Goal: Information Seeking & Learning: Check status

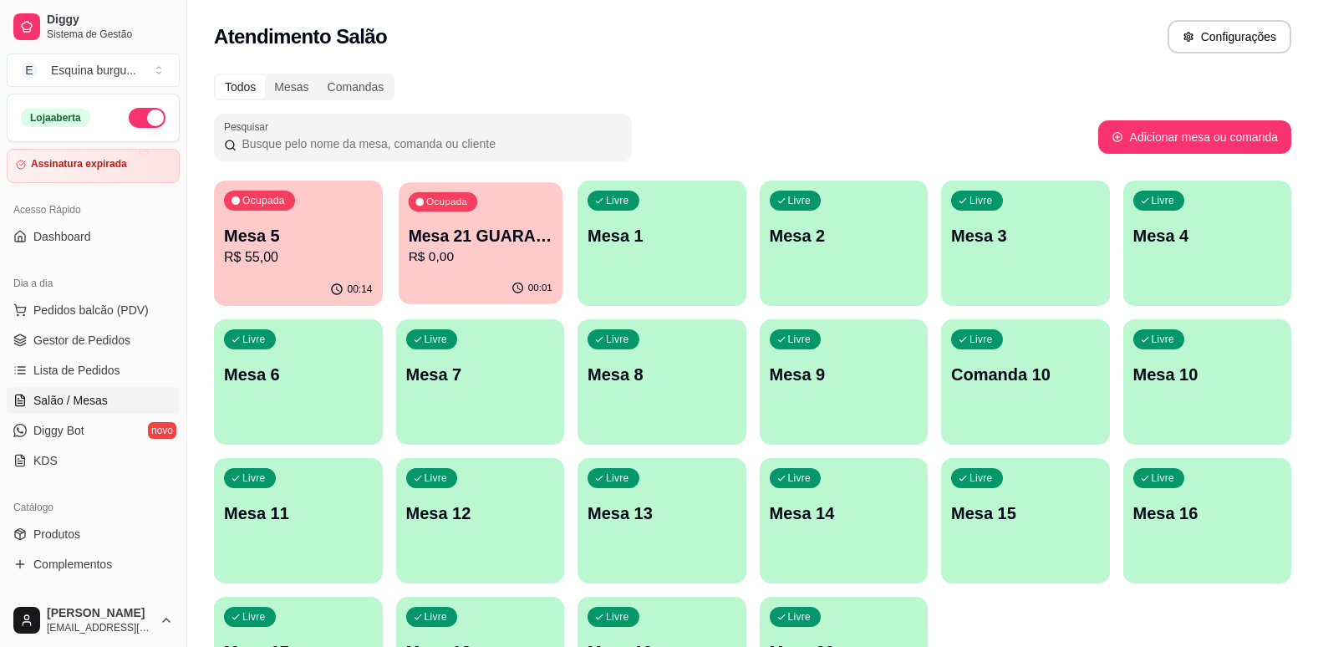
click at [493, 223] on div "Ocupada Mesa 21 GUARANA DA AMAZONIA R$ 0,00" at bounding box center [480, 227] width 163 height 90
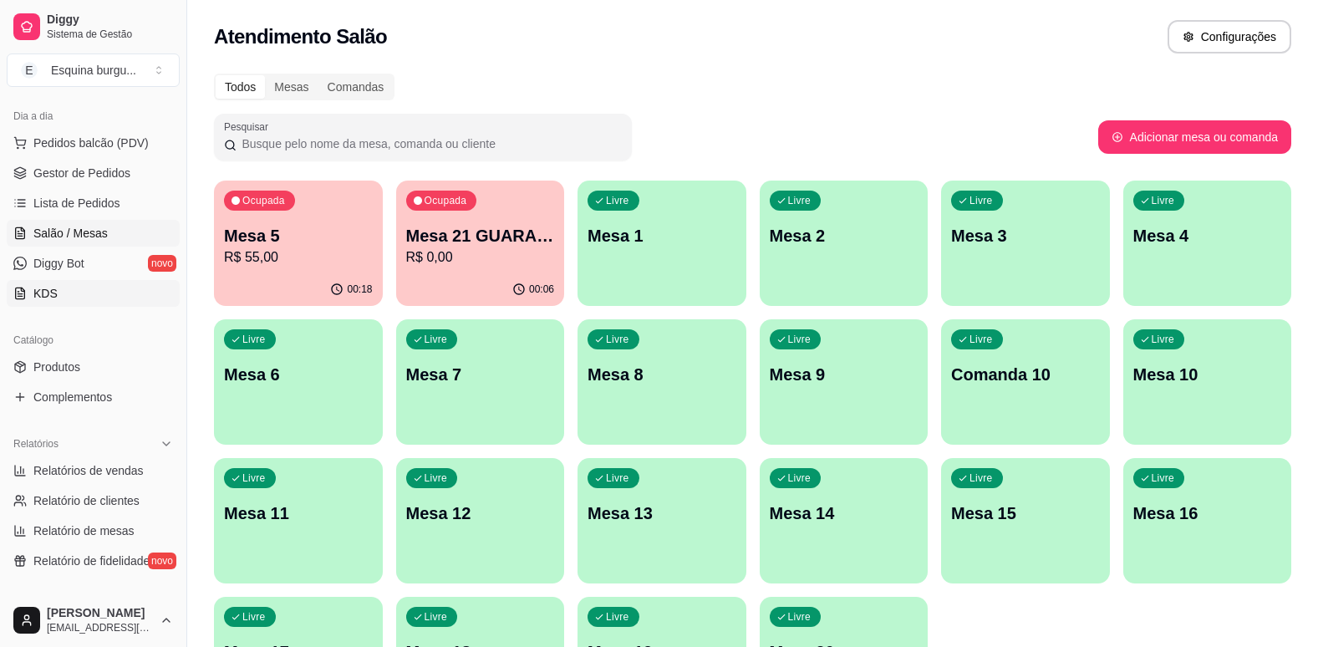
scroll to position [171, 0]
click at [72, 460] on span "Relatórios de vendas" at bounding box center [88, 467] width 110 height 17
select select "ALL"
select select "0"
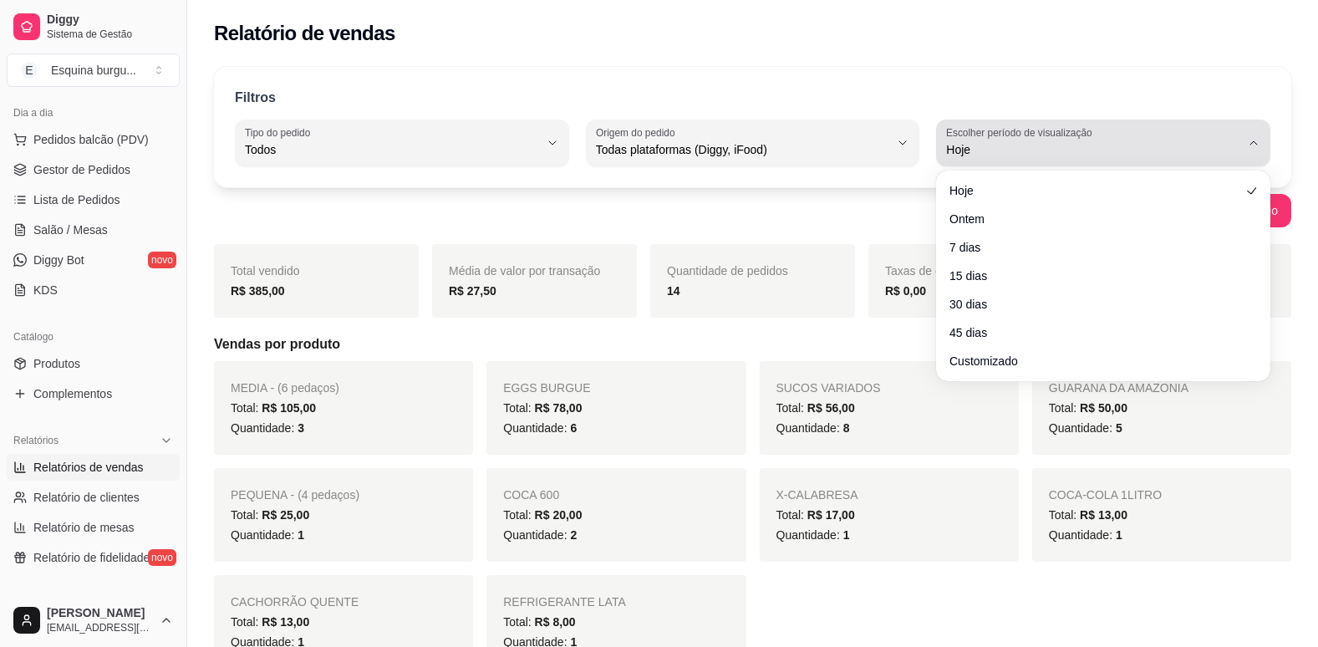
click at [1224, 150] on span "Hoje" at bounding box center [1093, 149] width 294 height 17
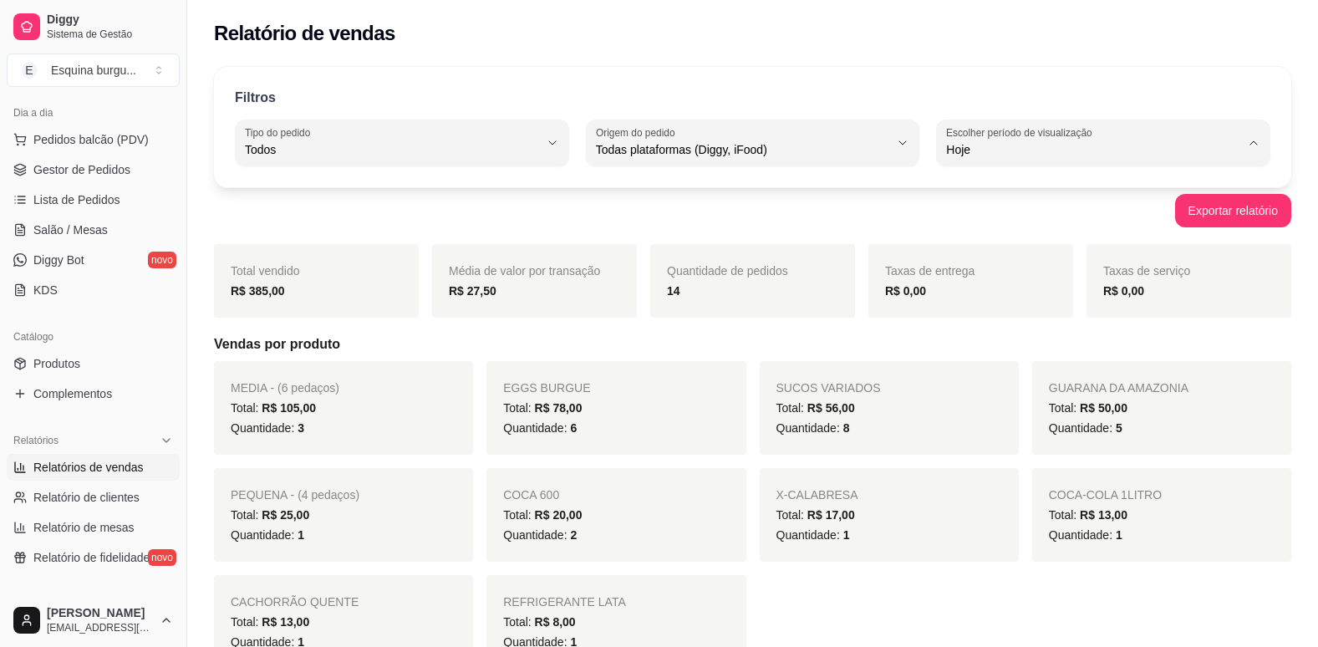
click at [1061, 367] on li "Customizado" at bounding box center [1104, 354] width 308 height 26
type input "-1"
select select "-1"
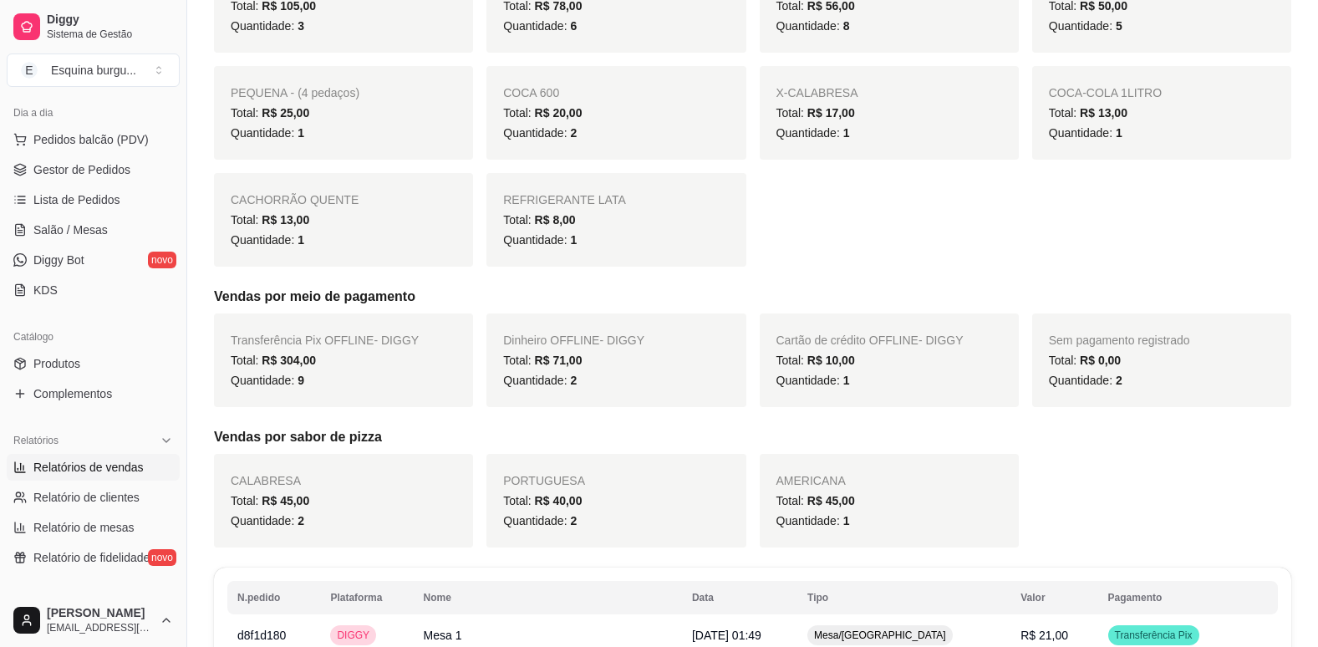
scroll to position [512, 0]
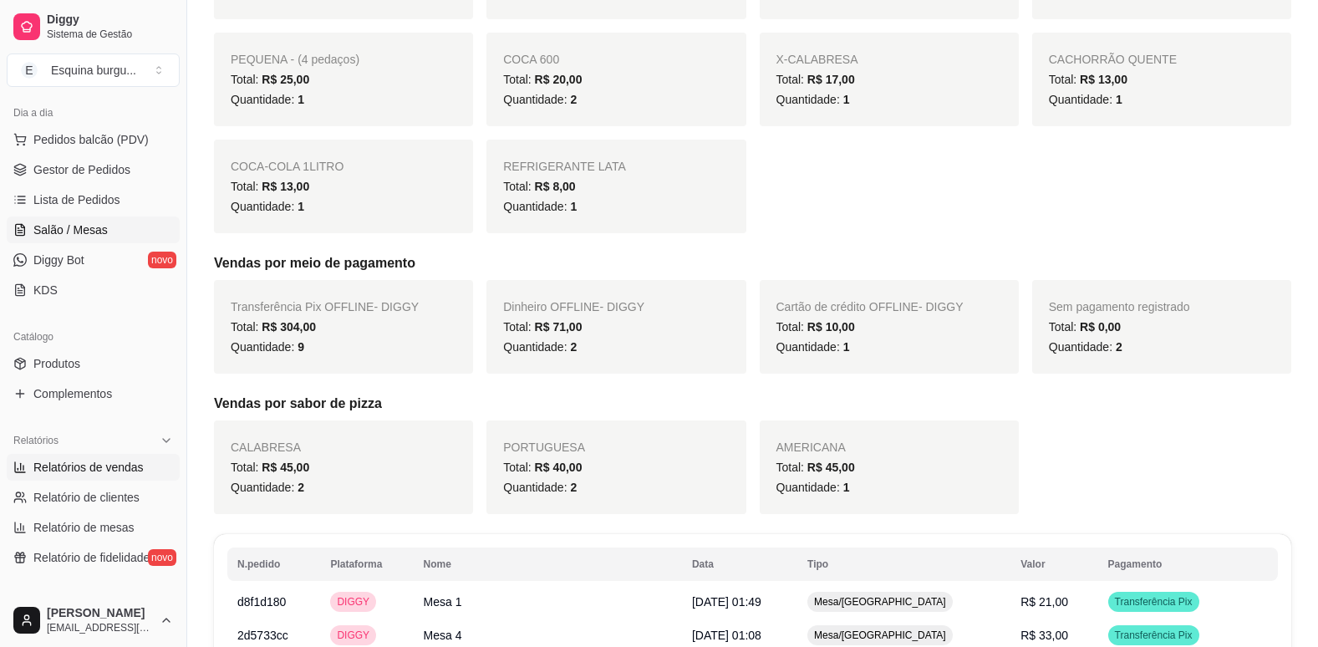
click at [49, 226] on span "Salão / Mesas" at bounding box center [70, 229] width 74 height 17
